Goal: Task Accomplishment & Management: Manage account settings

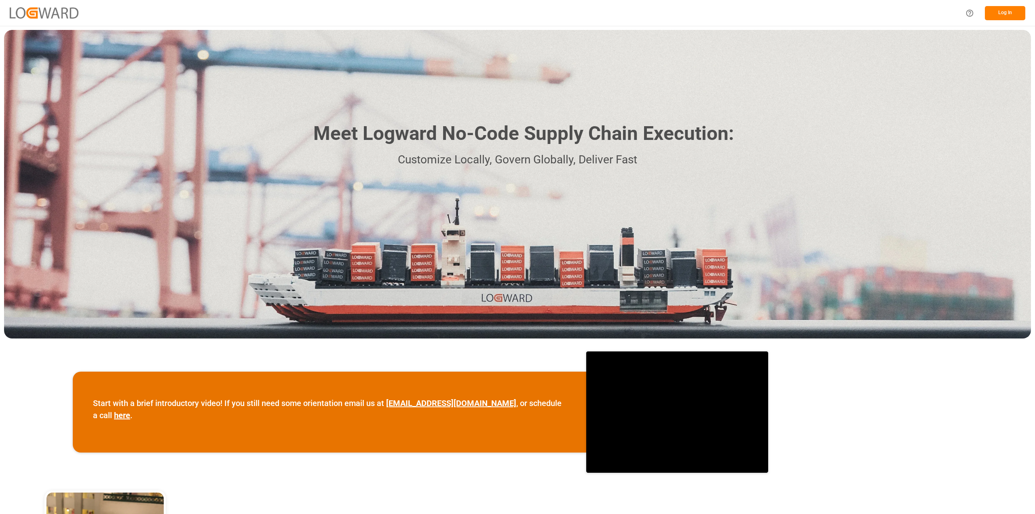
click at [1009, 10] on button "Log In" at bounding box center [1004, 13] width 40 height 14
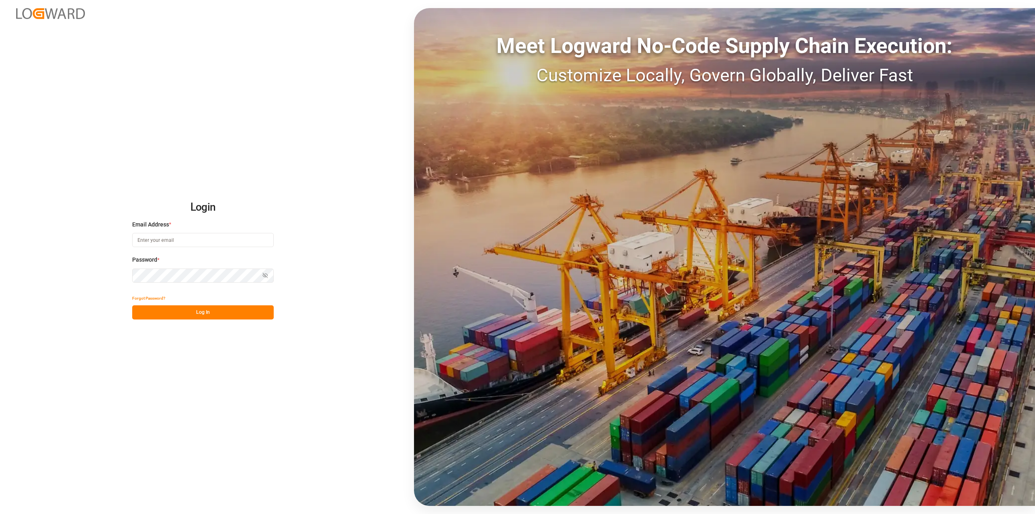
click at [139, 248] on div "Email Address *" at bounding box center [202, 238] width 141 height 36
click at [139, 242] on input at bounding box center [202, 240] width 141 height 14
type input "[PERSON_NAME][EMAIL_ADDRESS][PERSON_NAME][DOMAIN_NAME]"
click at [169, 311] on button "Log In" at bounding box center [202, 312] width 141 height 14
